Goal: Information Seeking & Learning: Learn about a topic

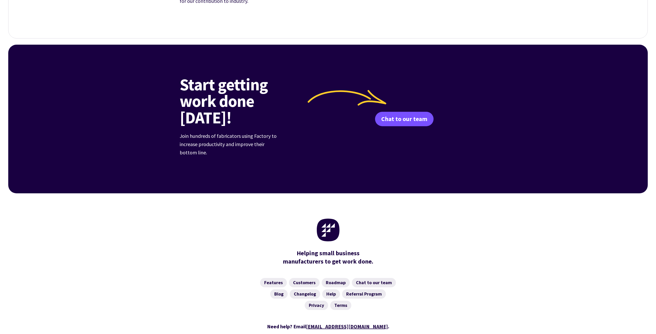
scroll to position [1932, 0]
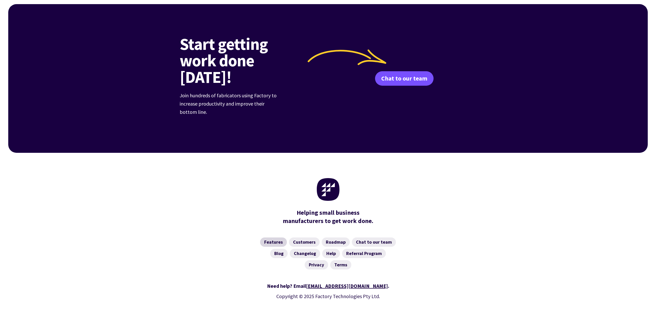
click at [271, 237] on link "Features" at bounding box center [273, 241] width 27 height 9
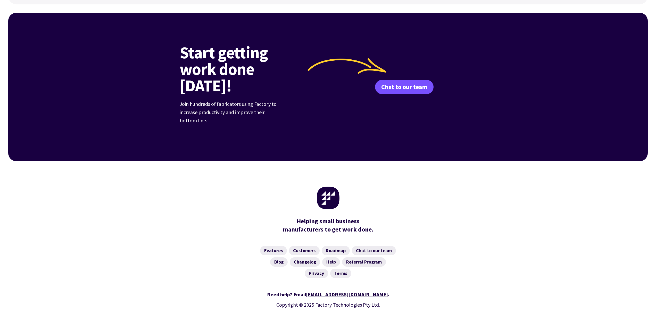
scroll to position [720, 0]
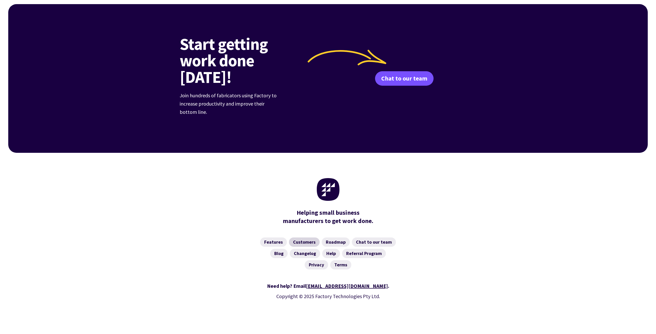
click at [308, 237] on link "Customers" at bounding box center [304, 241] width 31 height 9
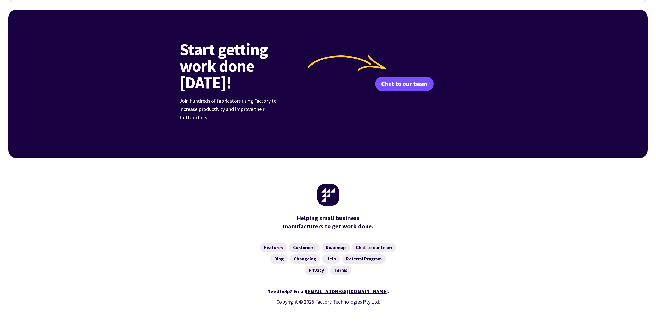
scroll to position [662, 0]
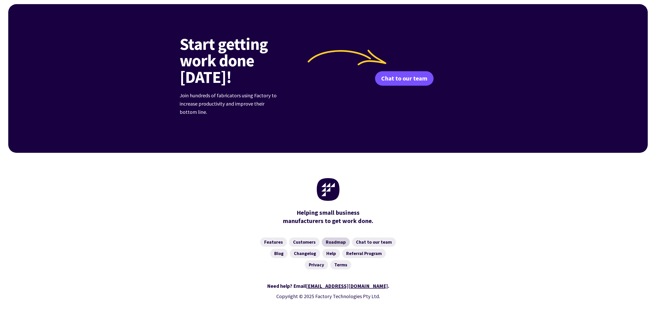
click at [334, 237] on link "Roadmap" at bounding box center [336, 241] width 28 height 9
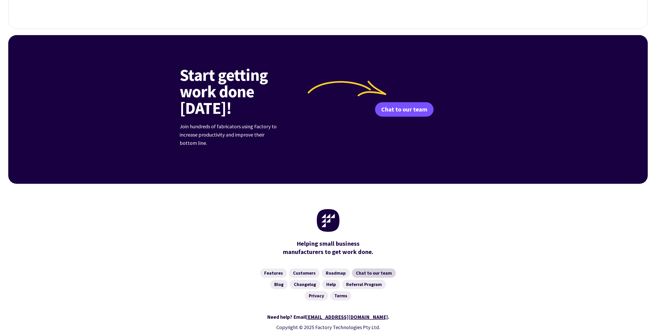
click at [374, 268] on link "Chat to our team" at bounding box center [374, 272] width 44 height 9
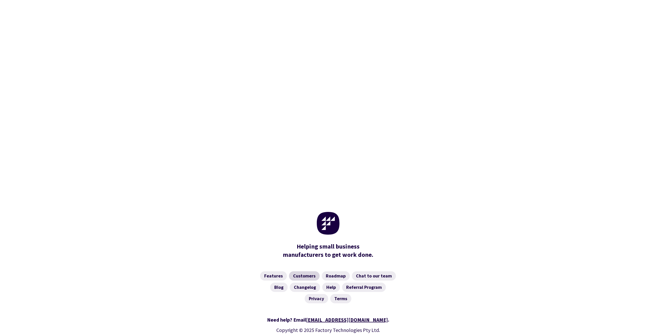
scroll to position [171, 0]
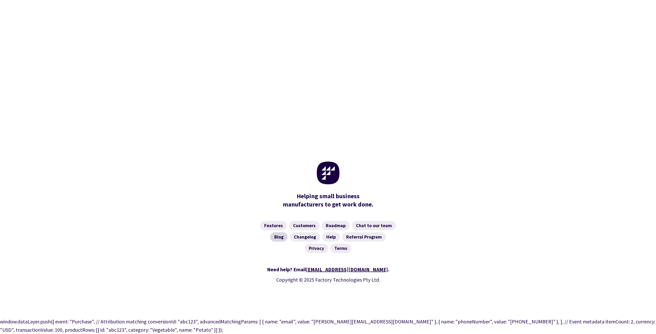
click at [282, 237] on link "Blog" at bounding box center [279, 236] width 18 height 9
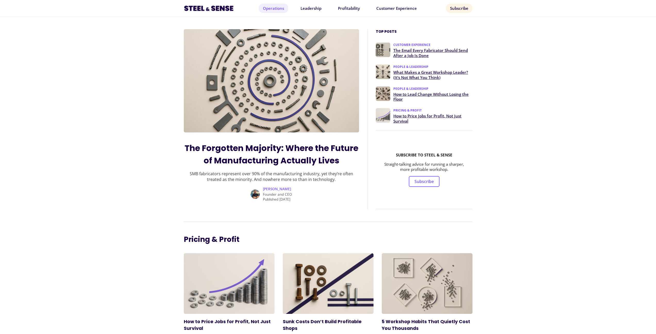
click at [282, 9] on link "Operations" at bounding box center [273, 8] width 29 height 9
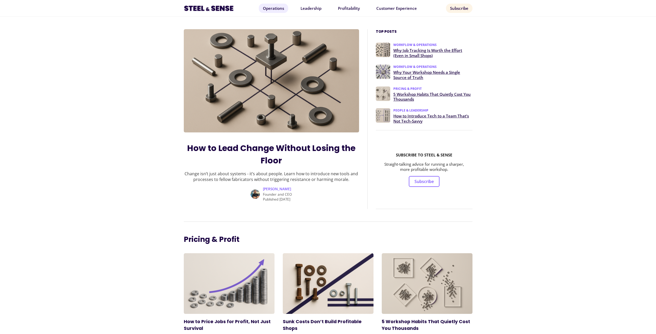
click at [204, 9] on img at bounding box center [209, 8] width 50 height 8
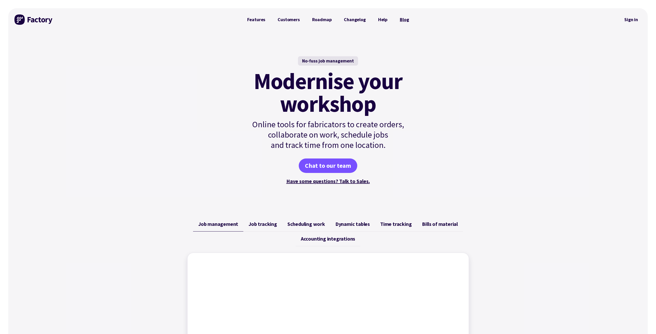
click at [405, 22] on link "Blog" at bounding box center [404, 19] width 21 height 10
click at [408, 20] on link "Blog" at bounding box center [404, 19] width 21 height 10
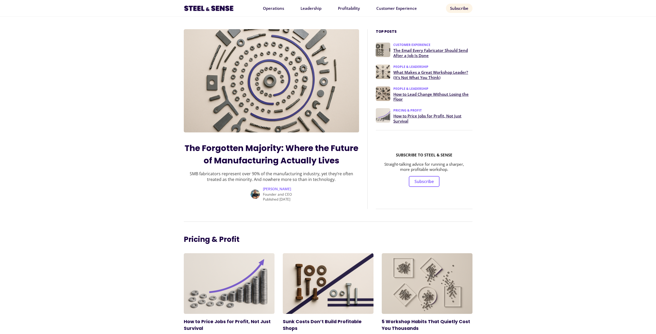
click at [202, 11] on img at bounding box center [209, 8] width 50 height 8
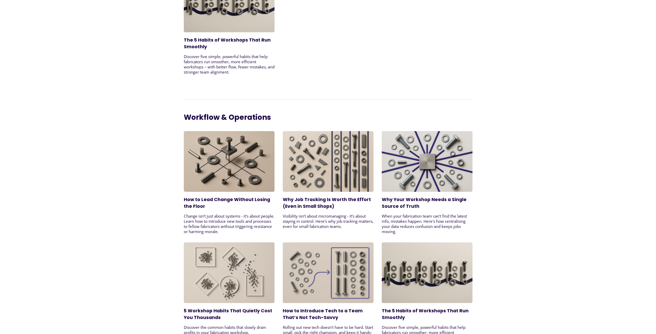
scroll to position [1057, 0]
